Goal: Transaction & Acquisition: Purchase product/service

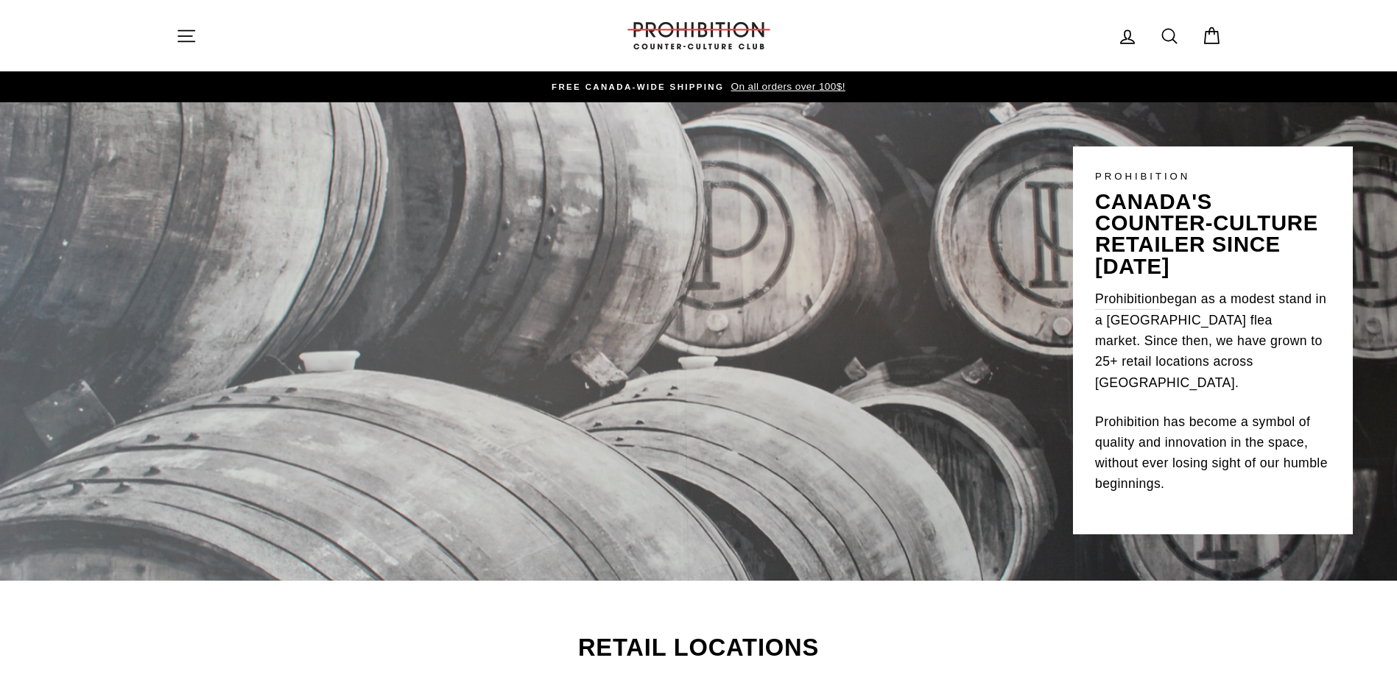
click at [183, 26] on icon "button" at bounding box center [186, 36] width 21 height 21
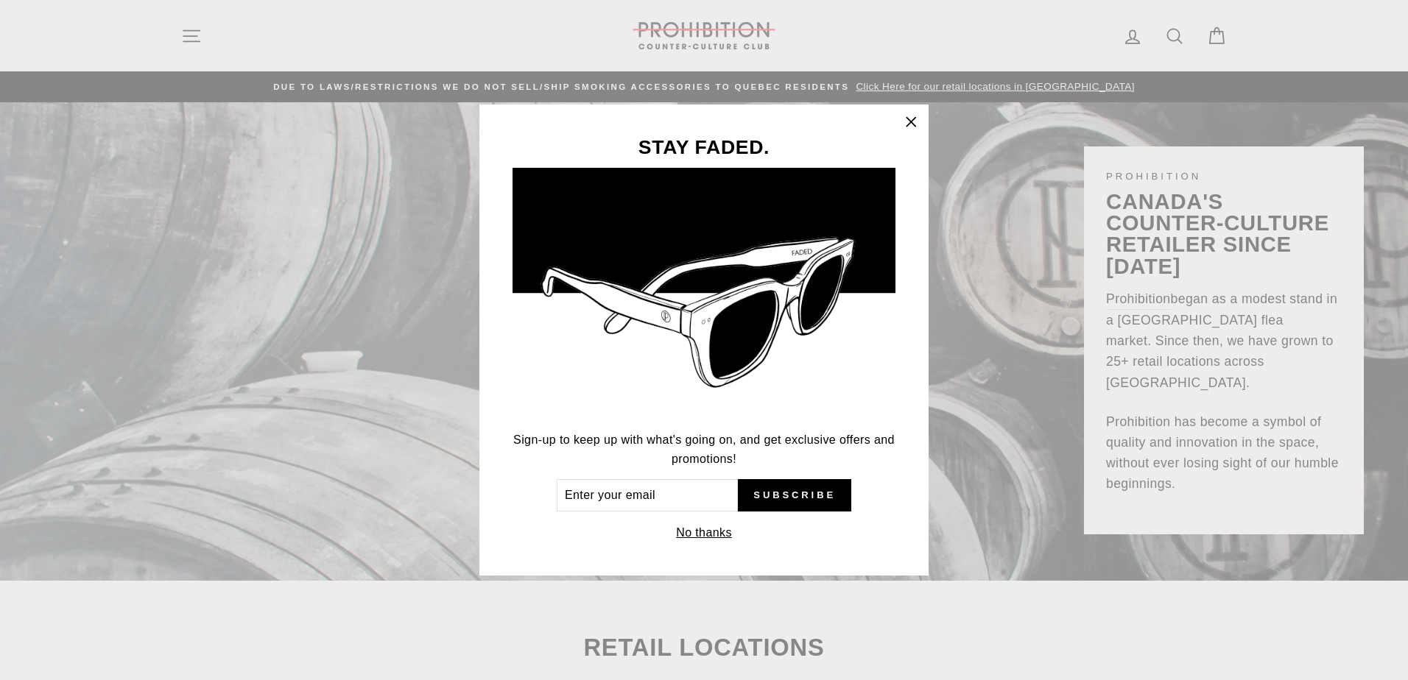
click at [696, 531] on button "No thanks" at bounding box center [704, 533] width 65 height 21
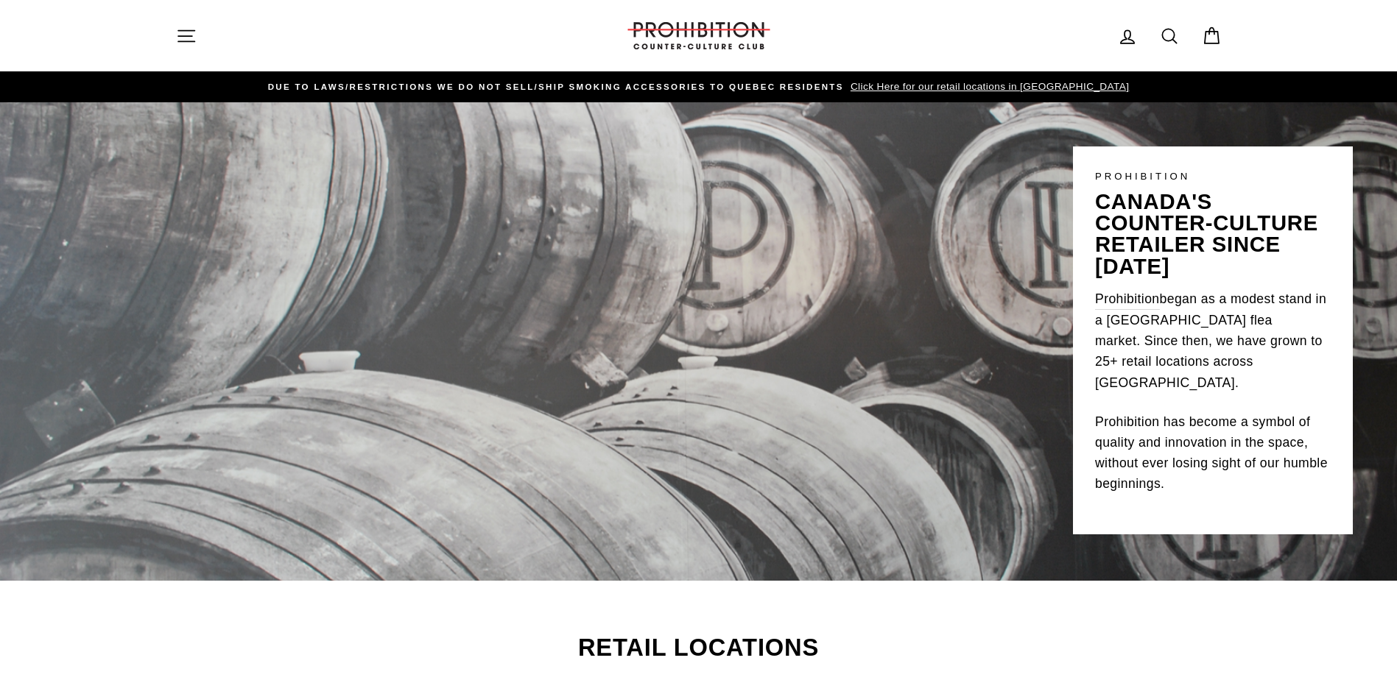
click at [186, 37] on icon "button" at bounding box center [186, 36] width 21 height 21
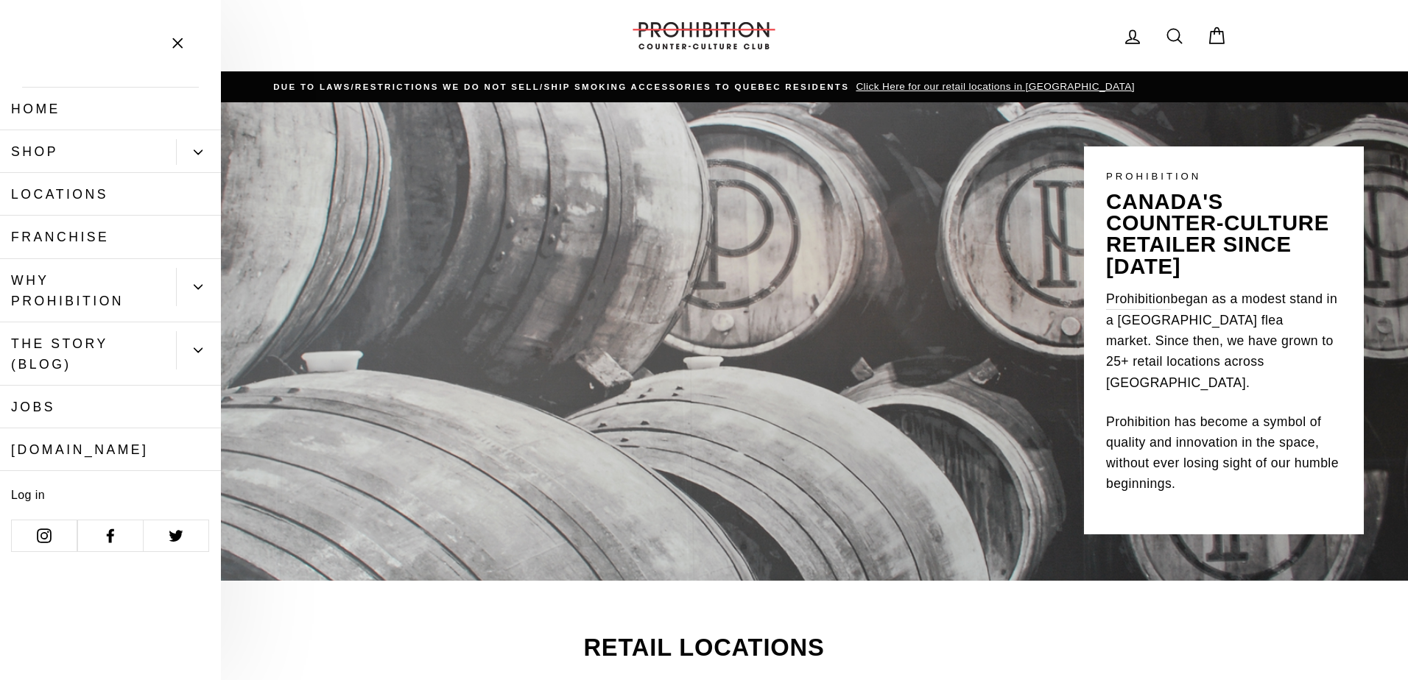
click at [193, 149] on button "Primary" at bounding box center [198, 152] width 45 height 26
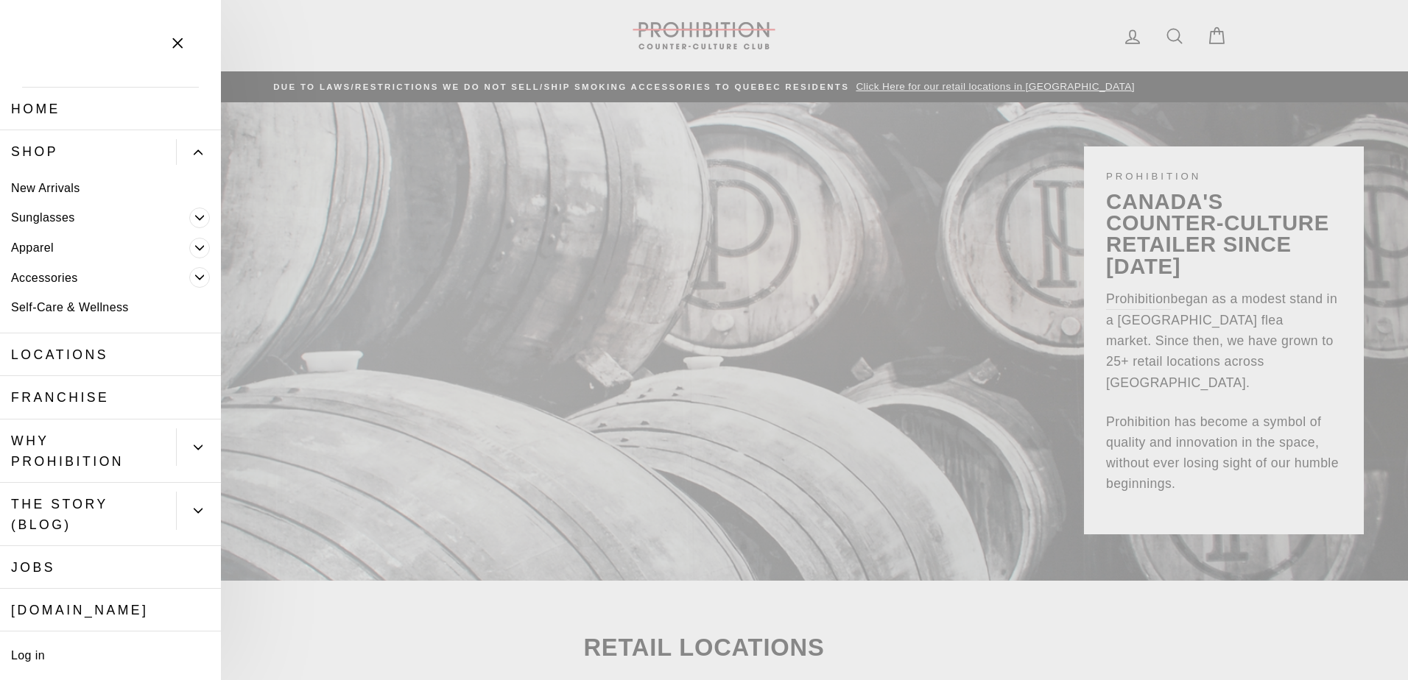
click at [189, 272] on span "Primary" at bounding box center [199, 277] width 21 height 21
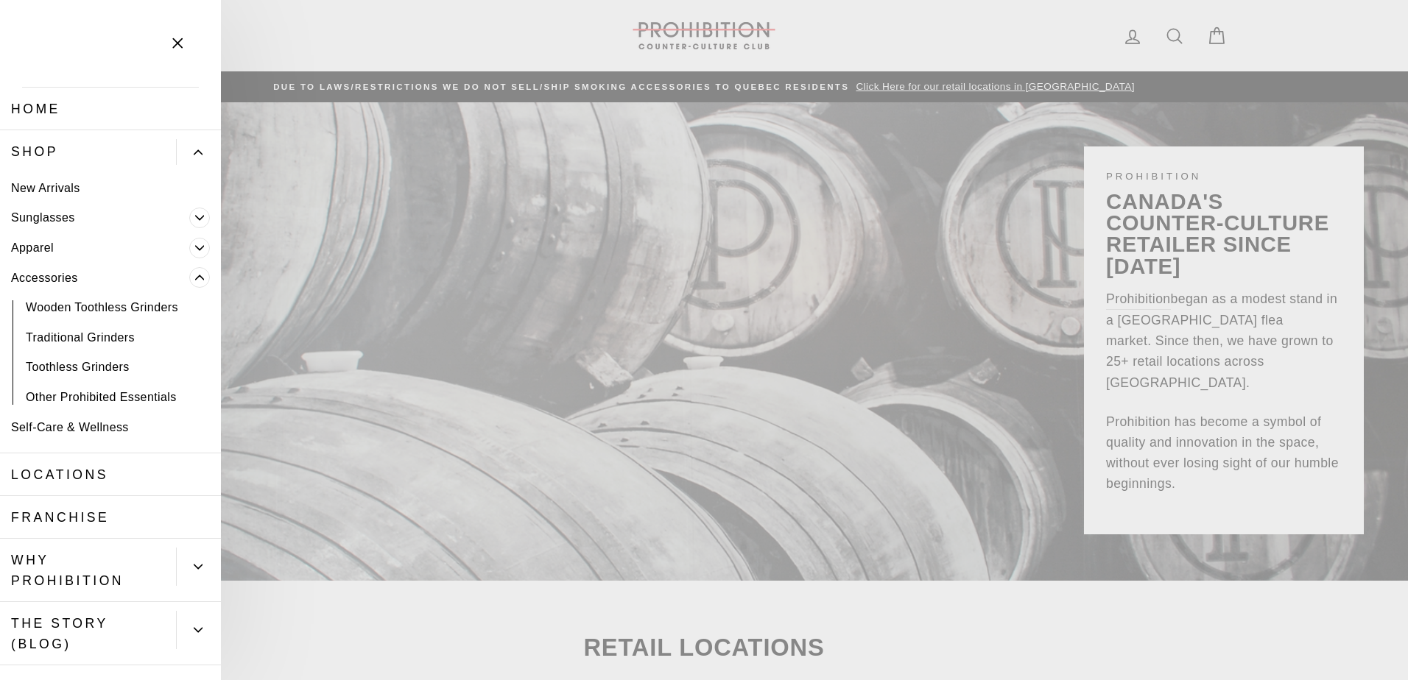
click at [50, 280] on link "Accessories" at bounding box center [94, 278] width 189 height 30
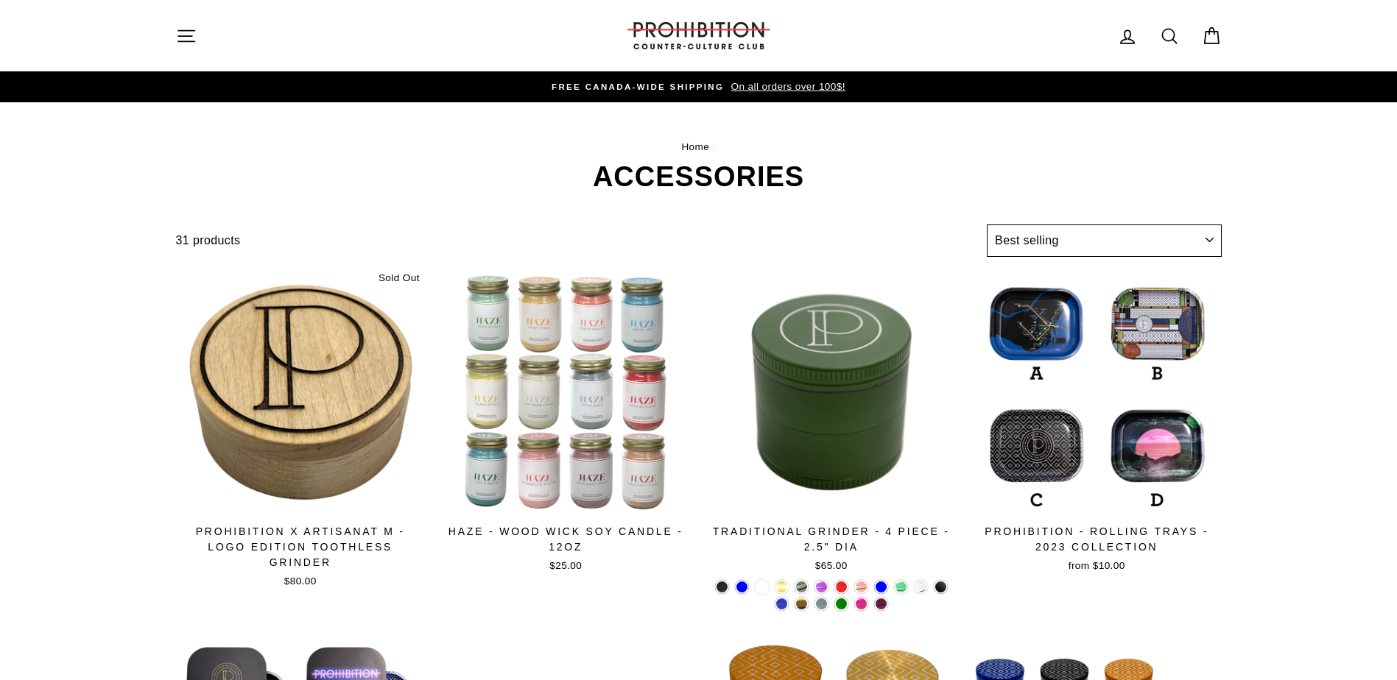
click at [1013, 232] on select "Sort Featured Best selling Alphabetically, A-Z Alphabetically, Z-A Price, low t…" at bounding box center [1104, 241] width 234 height 32
select select "price-descending"
click at [987, 225] on select "Sort Featured Best selling Alphabetically, A-Z Alphabetically, Z-A Price, low t…" at bounding box center [1104, 241] width 234 height 32
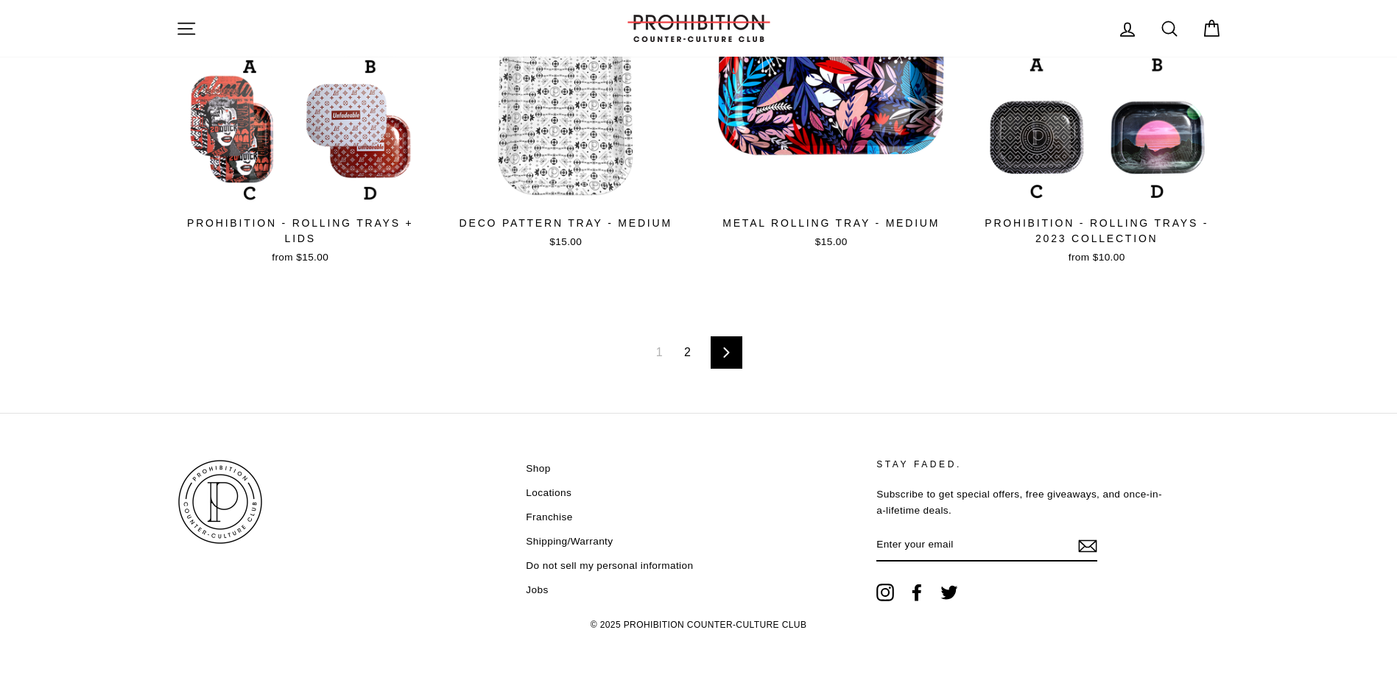
scroll to position [2489, 0]
